Goal: Information Seeking & Learning: Learn about a topic

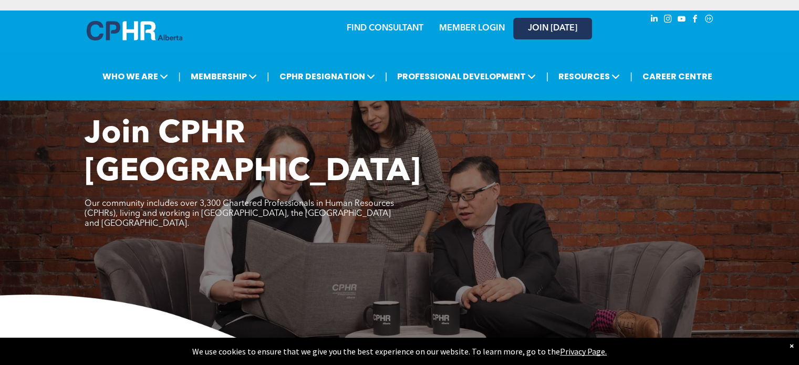
click at [550, 29] on span "JOIN [DATE]" at bounding box center [552, 29] width 49 height 10
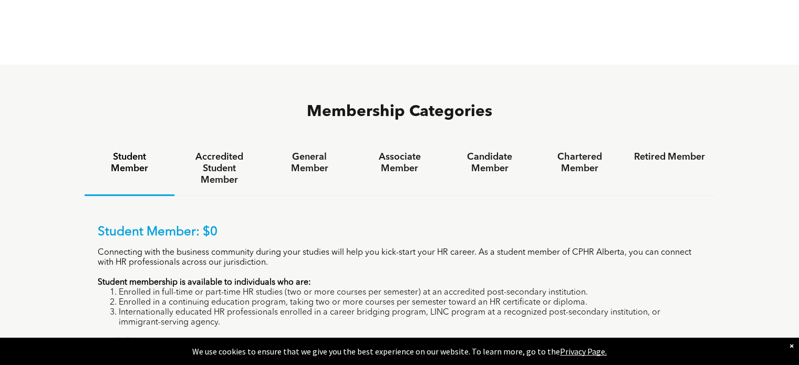
scroll to position [632, 0]
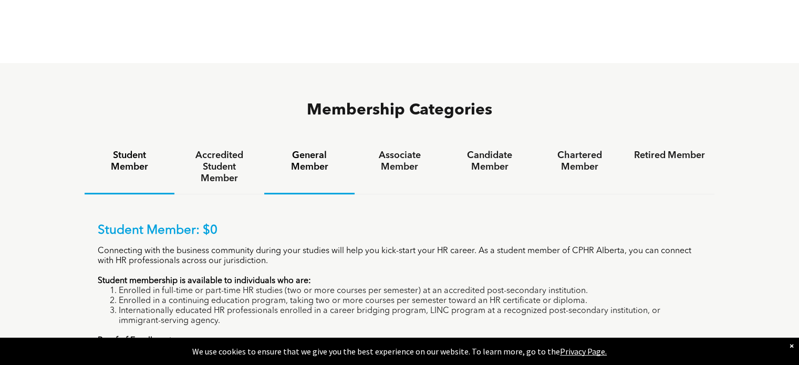
click at [307, 150] on h4 "General Member" at bounding box center [309, 161] width 71 height 23
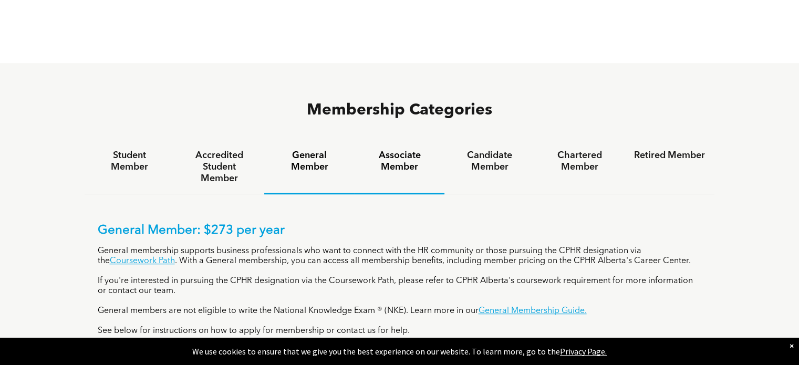
click at [405, 150] on h4 "Associate Member" at bounding box center [399, 161] width 71 height 23
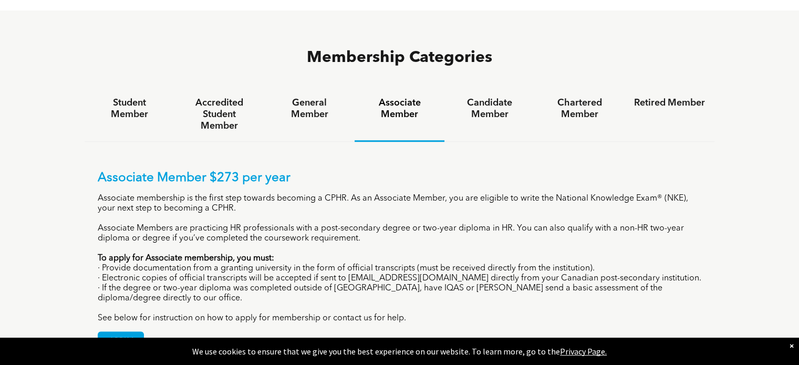
scroll to position [689, 0]
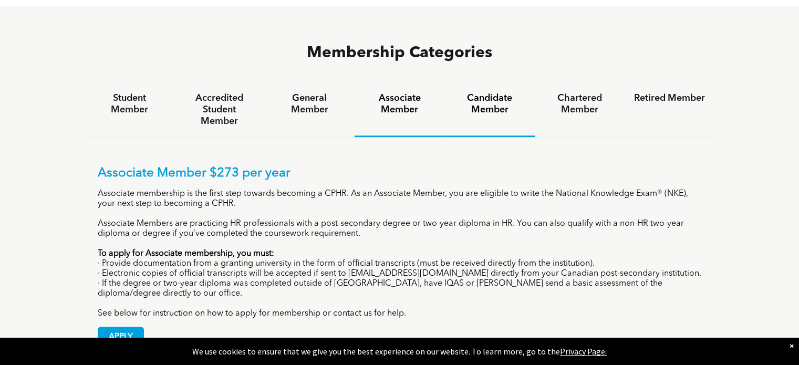
click at [488, 92] on h4 "Candidate Member" at bounding box center [489, 103] width 71 height 23
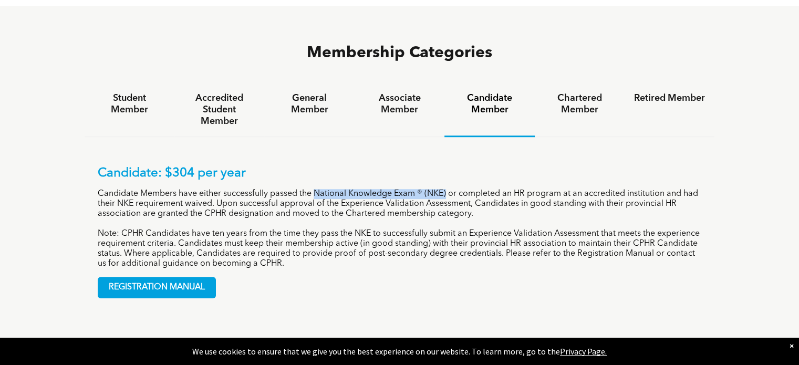
drag, startPoint x: 313, startPoint y: 141, endPoint x: 446, endPoint y: 147, distance: 133.0
click at [446, 189] on p "Candidate Members have either successfully passed the National Knowledge Exam ®…" at bounding box center [400, 204] width 604 height 30
copy p "National Knowledge Exam ® (NKE)"
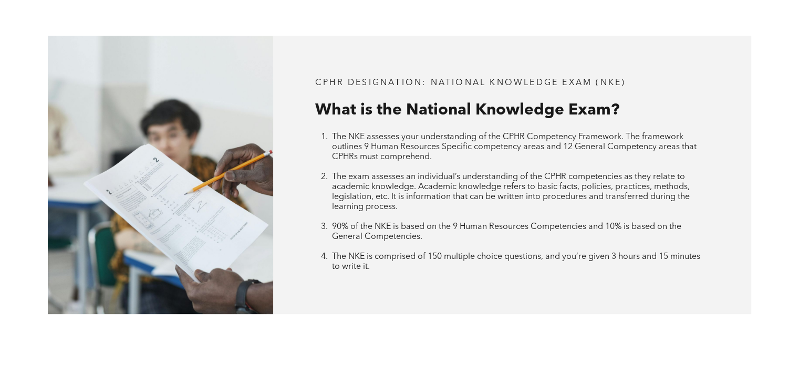
scroll to position [362, 0]
